Goal: Find specific page/section: Find specific page/section

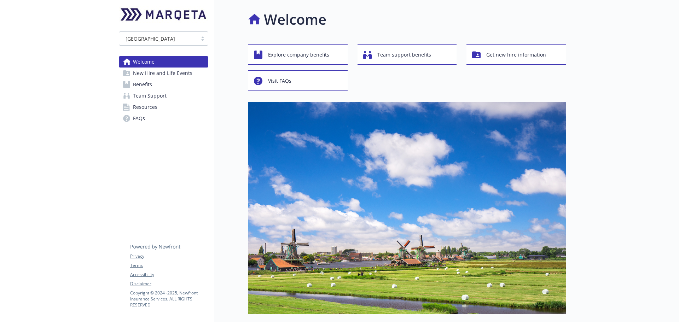
click at [139, 86] on span "Benefits" at bounding box center [142, 84] width 19 height 11
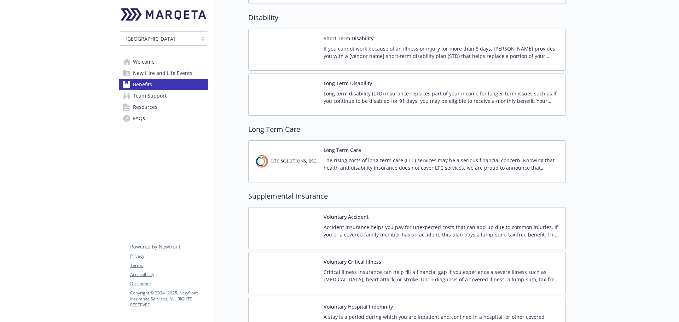
scroll to position [707, 0]
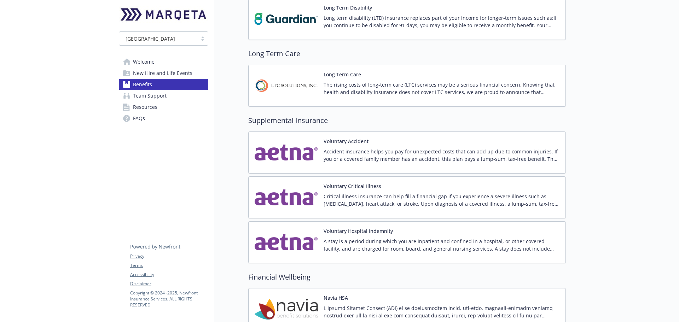
click at [344, 80] on div "Long Term Care The rising costs of long-term care (LTC) services may be a serio…" at bounding box center [441, 86] width 236 height 30
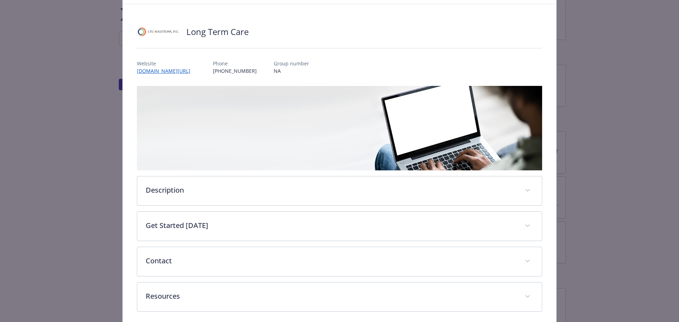
scroll to position [62, 0]
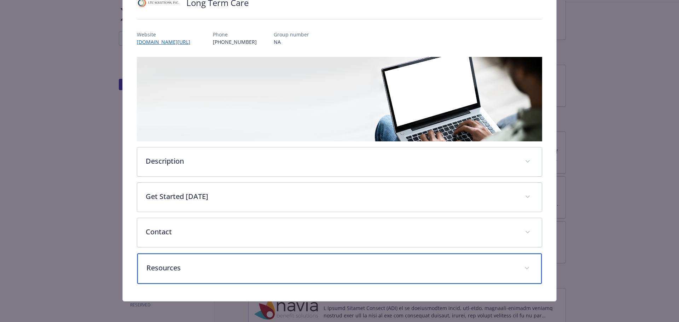
drag, startPoint x: 299, startPoint y: 263, endPoint x: 298, endPoint y: 253, distance: 10.6
click at [299, 263] on p "Resources" at bounding box center [330, 268] width 369 height 11
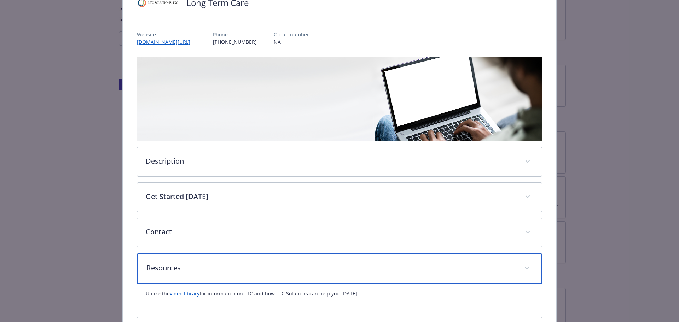
scroll to position [98, 0]
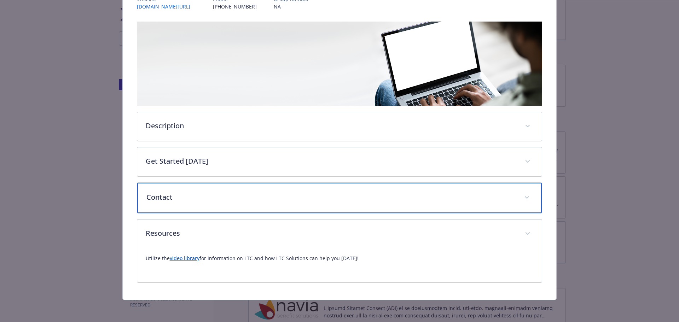
click at [309, 187] on div "Contact" at bounding box center [339, 198] width 405 height 30
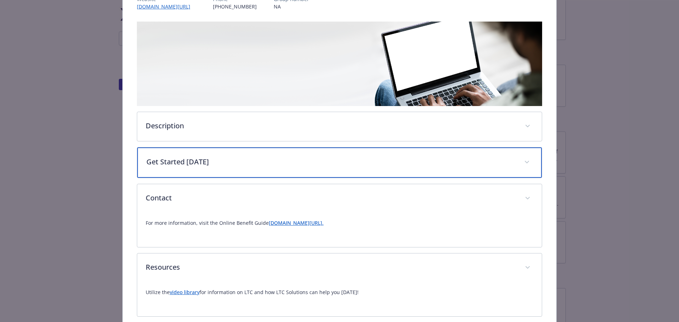
click at [300, 169] on div "Get Started [DATE]" at bounding box center [339, 162] width 405 height 30
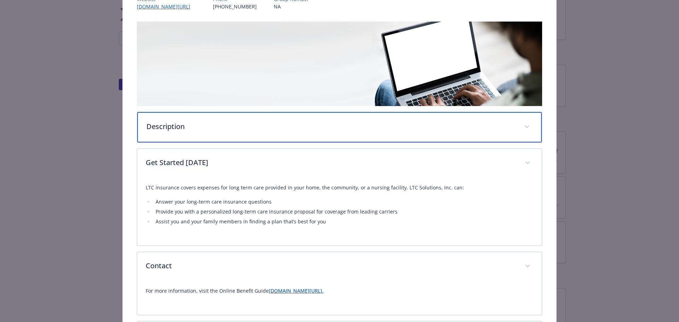
click at [289, 138] on div "Description" at bounding box center [339, 127] width 405 height 30
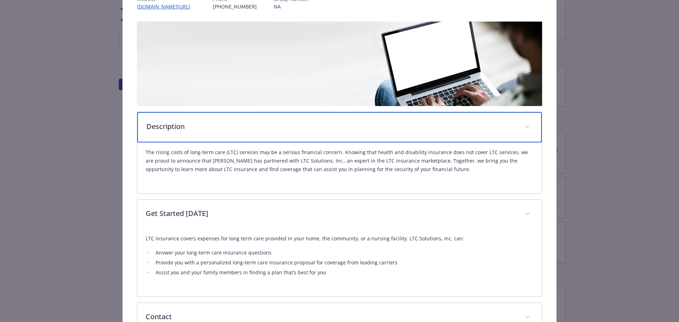
scroll to position [0, 0]
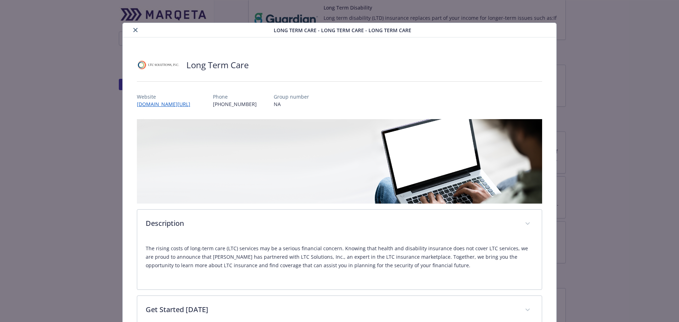
click at [133, 31] on icon "close" at bounding box center [135, 30] width 4 height 4
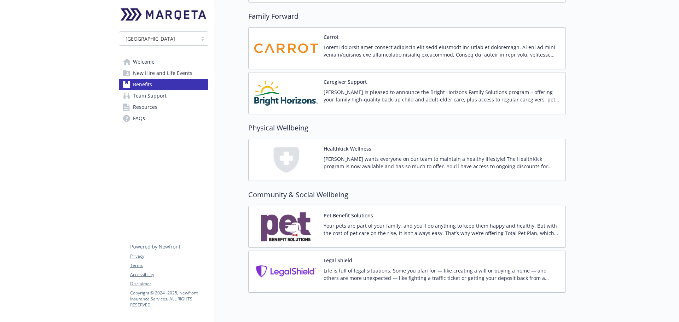
scroll to position [1462, 0]
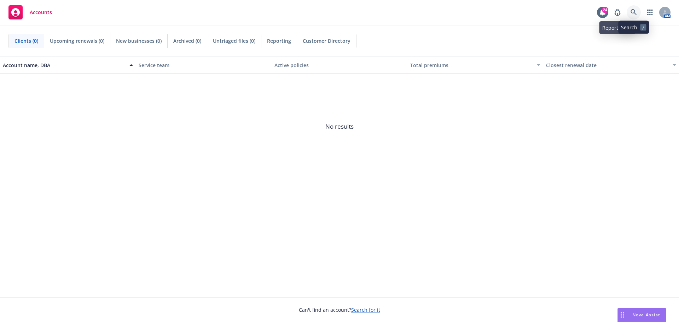
click at [634, 8] on link at bounding box center [633, 12] width 14 height 14
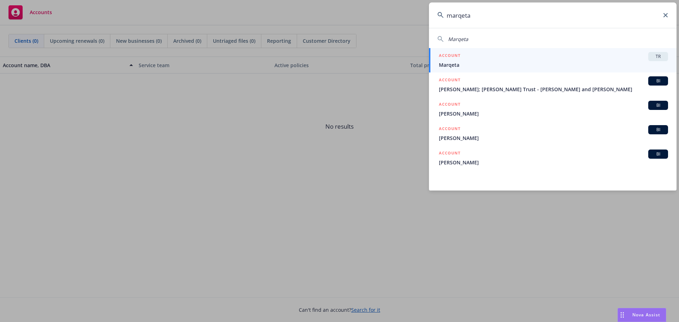
type input "marqeta"
click at [463, 53] on div "ACCOUNT TR" at bounding box center [553, 56] width 229 height 9
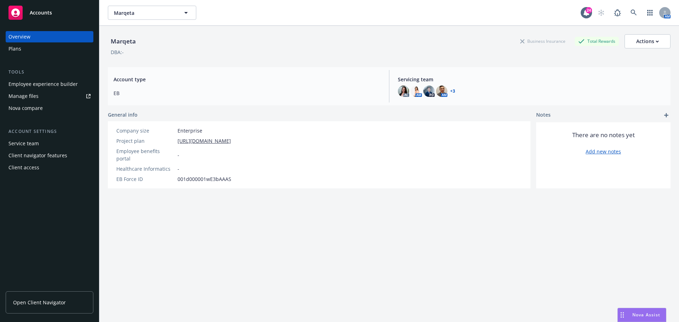
click at [57, 303] on span "Open Client Navigator" at bounding box center [39, 302] width 53 height 7
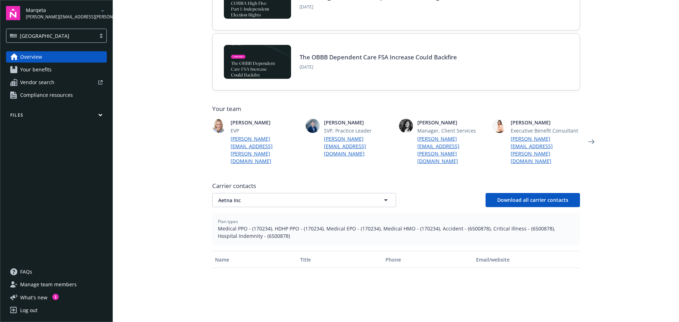
scroll to position [130, 0]
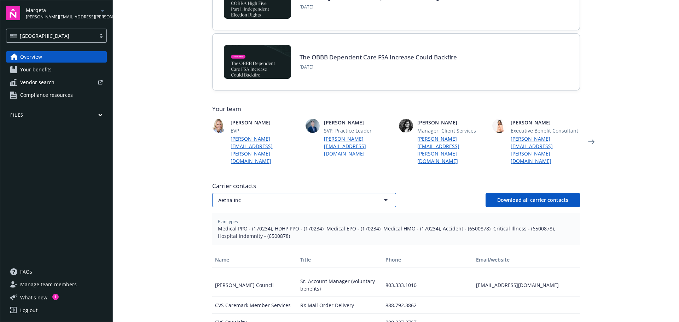
click at [287, 197] on span "Aetna Inc" at bounding box center [291, 200] width 147 height 7
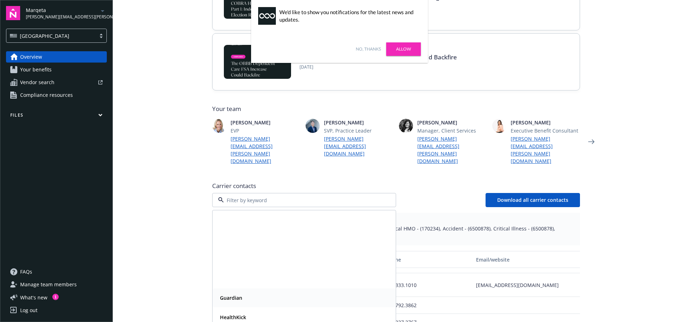
scroll to position [106, 0]
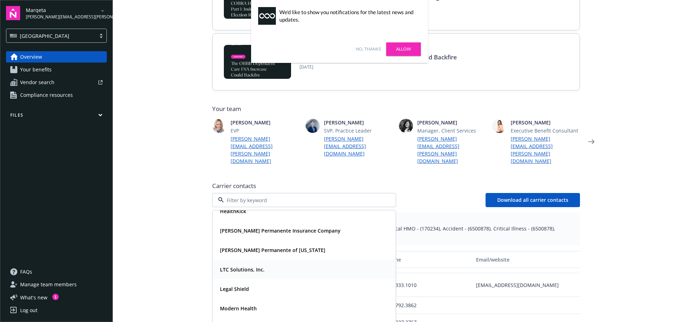
click at [241, 266] on strong "LTC Solutions, Inc." at bounding box center [242, 269] width 45 height 7
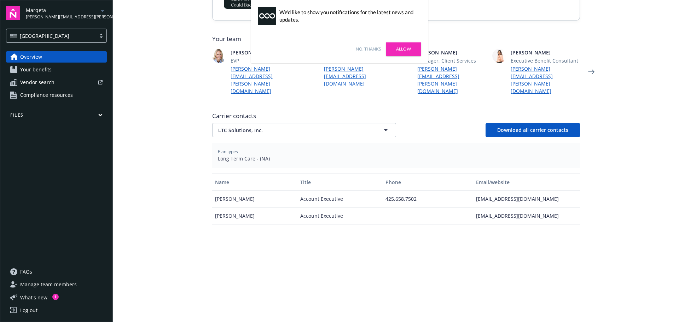
scroll to position [177, 0]
